Goal: Task Accomplishment & Management: Manage account settings

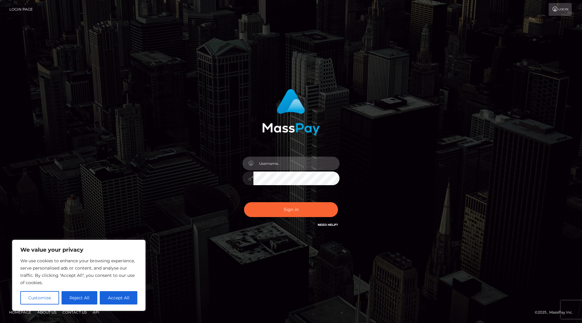
click at [275, 168] on input "text" at bounding box center [297, 164] width 86 height 14
type input "[EMAIL_ADDRESS][DOMAIN_NAME]"
click at [285, 209] on button "Sign in" at bounding box center [291, 209] width 94 height 15
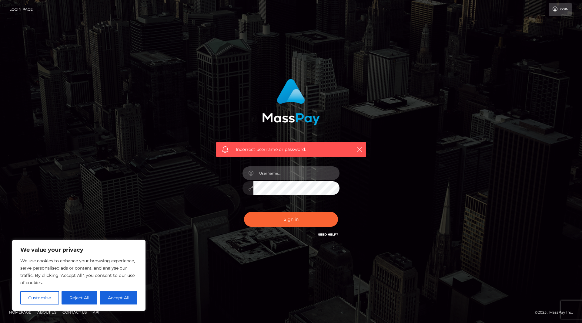
click at [267, 172] on input "text" at bounding box center [297, 173] width 86 height 14
type input "[EMAIL_ADDRESS][DOMAIN_NAME]"
click at [289, 217] on button "Sign in" at bounding box center [291, 219] width 94 height 15
click at [116, 297] on button "Accept All" at bounding box center [119, 297] width 38 height 13
checkbox input "true"
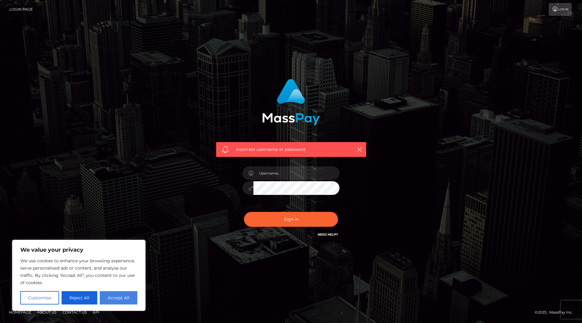
checkbox input "true"
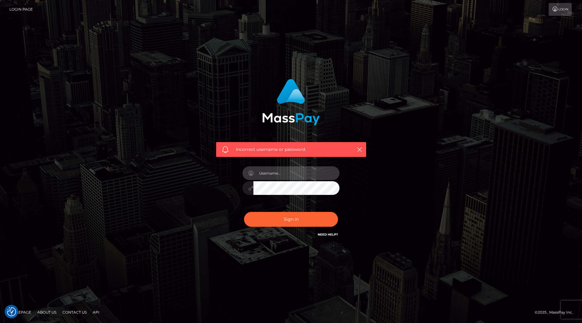
click at [278, 171] on input "text" at bounding box center [297, 173] width 86 height 14
type input "[EMAIL_ADDRESS][DOMAIN_NAME]"
click at [249, 201] on div "fiorethefootgoddess@gmail.com" at bounding box center [291, 185] width 106 height 46
click at [302, 222] on button "Sign in" at bounding box center [291, 219] width 94 height 15
click at [327, 232] on link "Need Help?" at bounding box center [328, 234] width 20 height 4
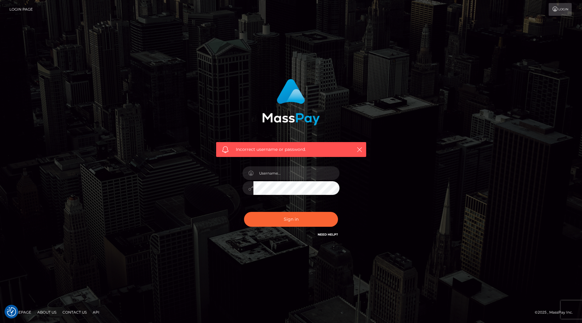
click at [329, 234] on link "Need Help?" at bounding box center [328, 234] width 20 height 4
click at [19, 12] on link "Login Page" at bounding box center [20, 9] width 23 height 13
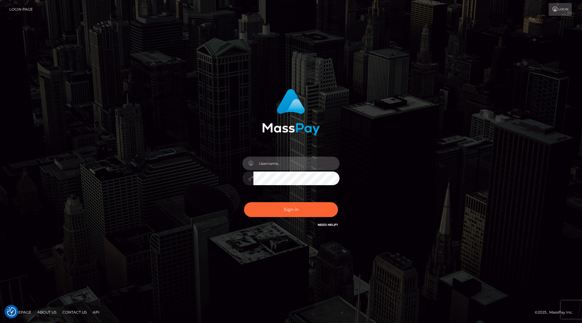
click at [272, 167] on input "text" at bounding box center [297, 164] width 86 height 14
type input "fiorethefootgoddess@gmail.com"
click at [256, 188] on div "fiorethefootgoddess@gmail.com" at bounding box center [291, 175] width 106 height 46
click at [287, 209] on button "Sign in" at bounding box center [291, 209] width 94 height 15
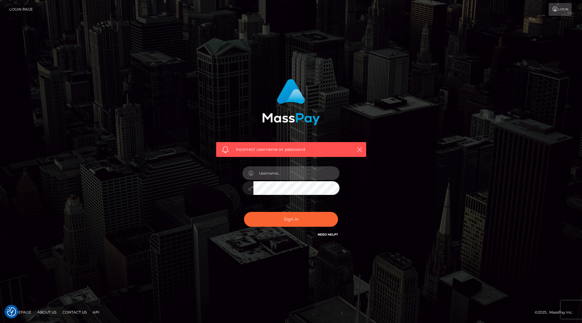
click at [272, 174] on input "text" at bounding box center [297, 173] width 86 height 14
